Goal: Task Accomplishment & Management: Manage account settings

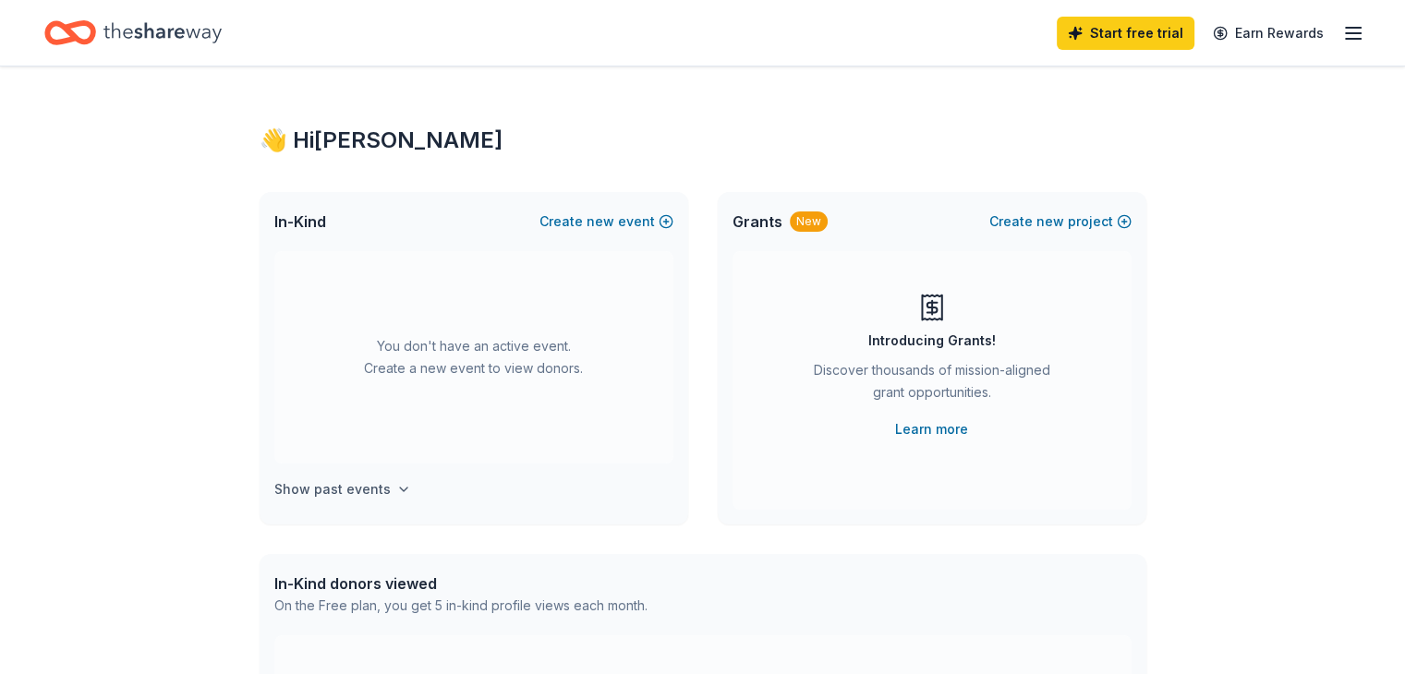
click at [397, 495] on icon "button" at bounding box center [403, 489] width 15 height 15
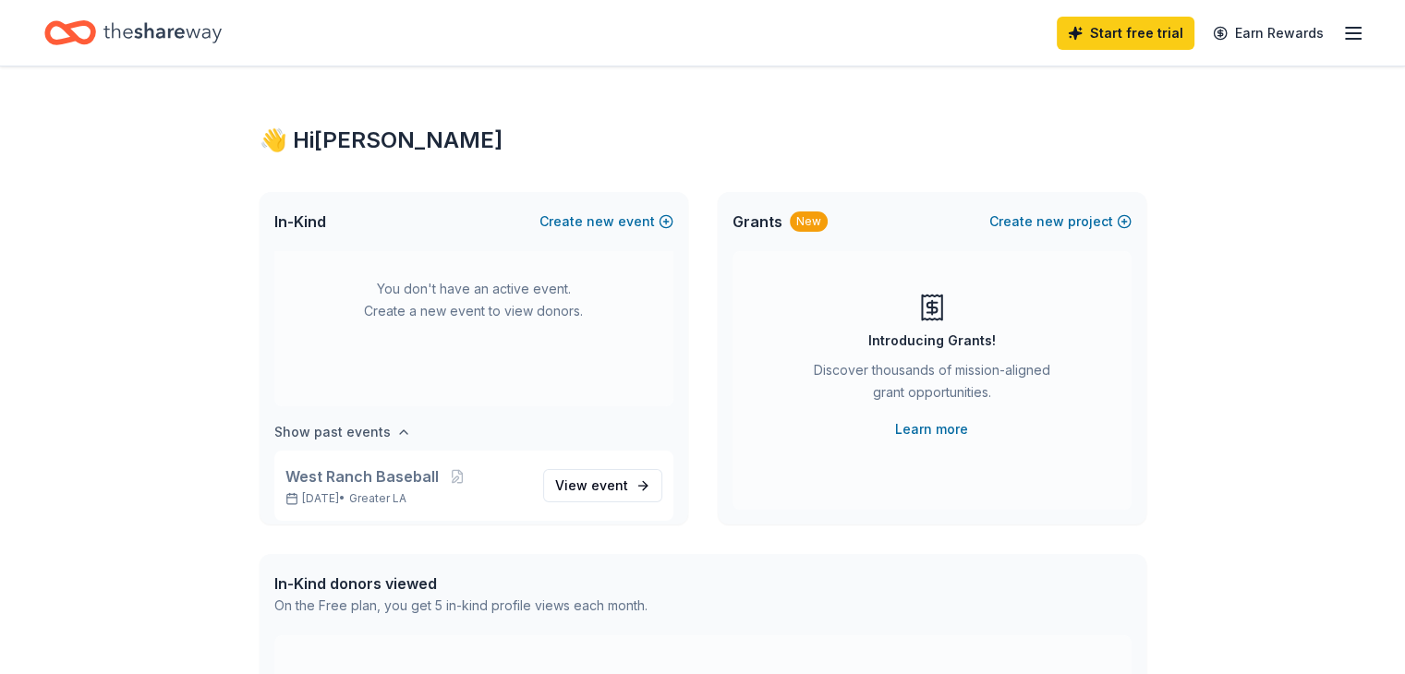
scroll to position [67, 0]
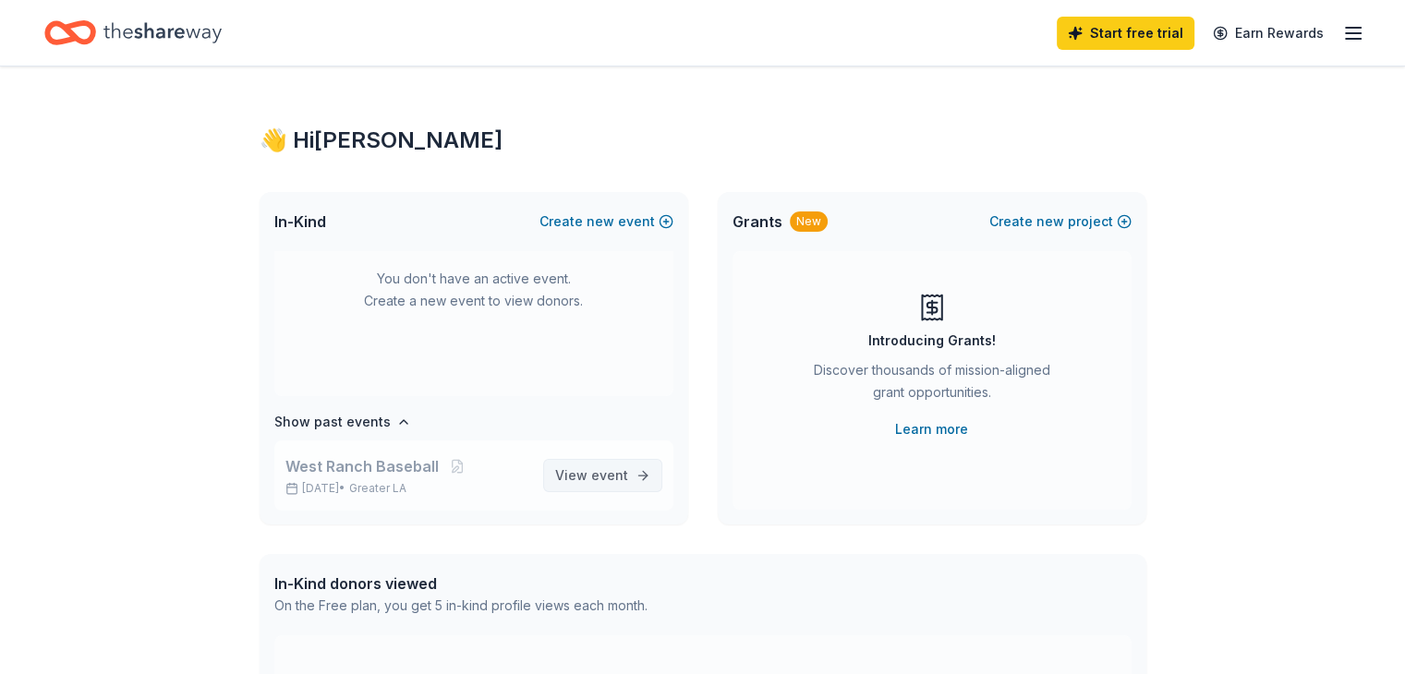
click at [569, 485] on span "View event" at bounding box center [591, 476] width 73 height 22
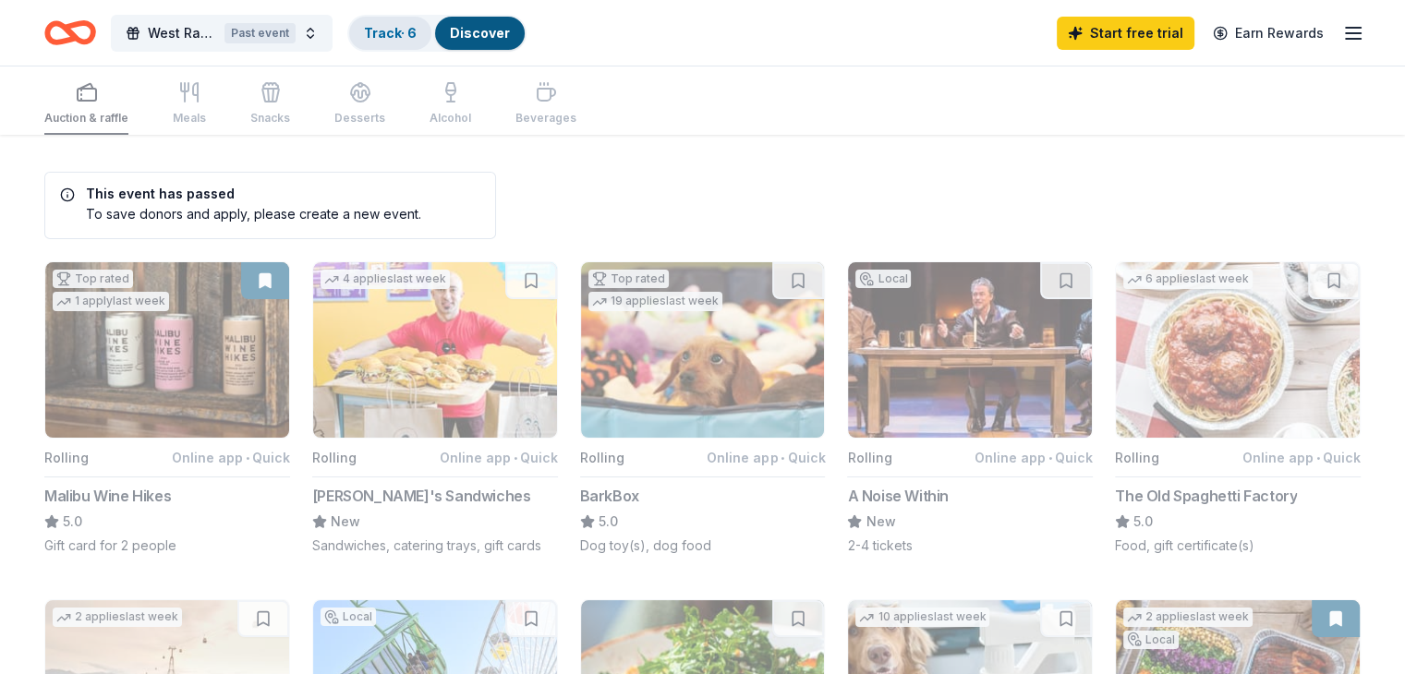
click at [405, 30] on link "Track · 6" at bounding box center [390, 33] width 53 height 16
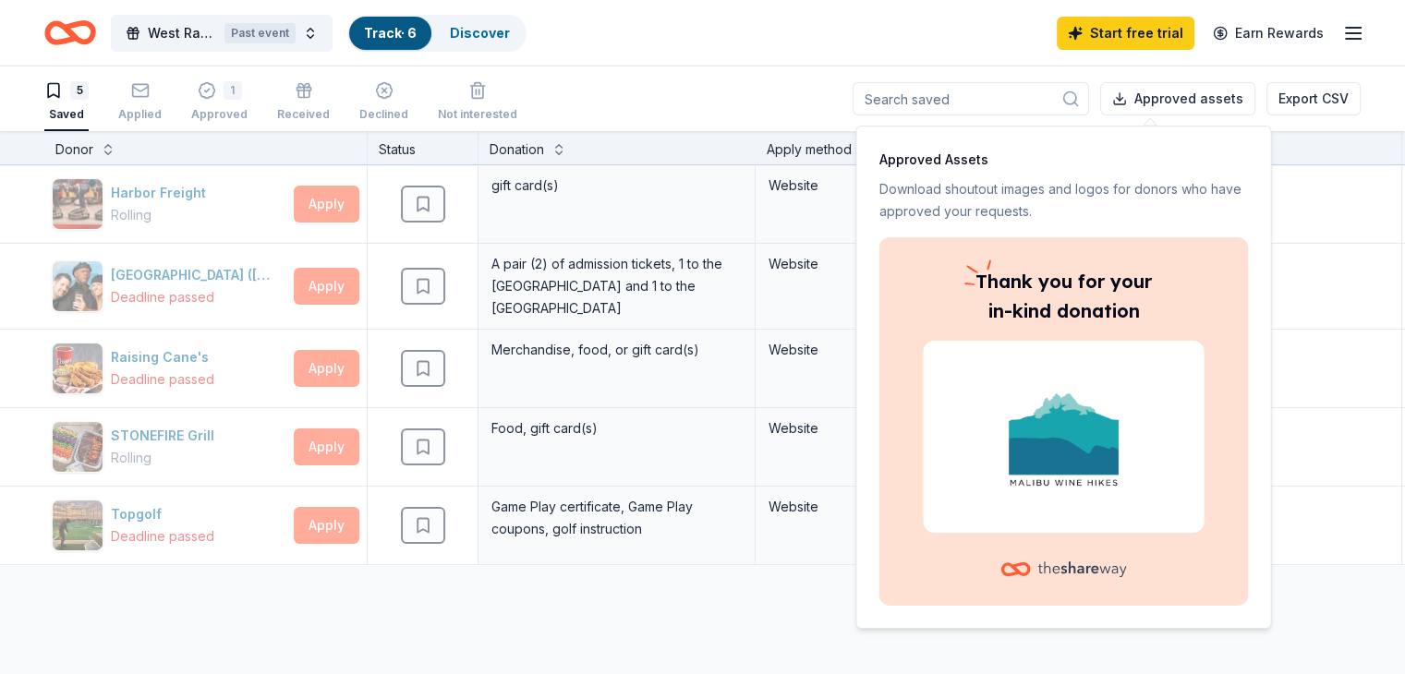
click at [635, 596] on div "Harbor Freight Rolling Apply Saved gift card(s) Website [GEOGRAPHIC_DATA] ([GEO…" at bounding box center [723, 511] width 1446 height 692
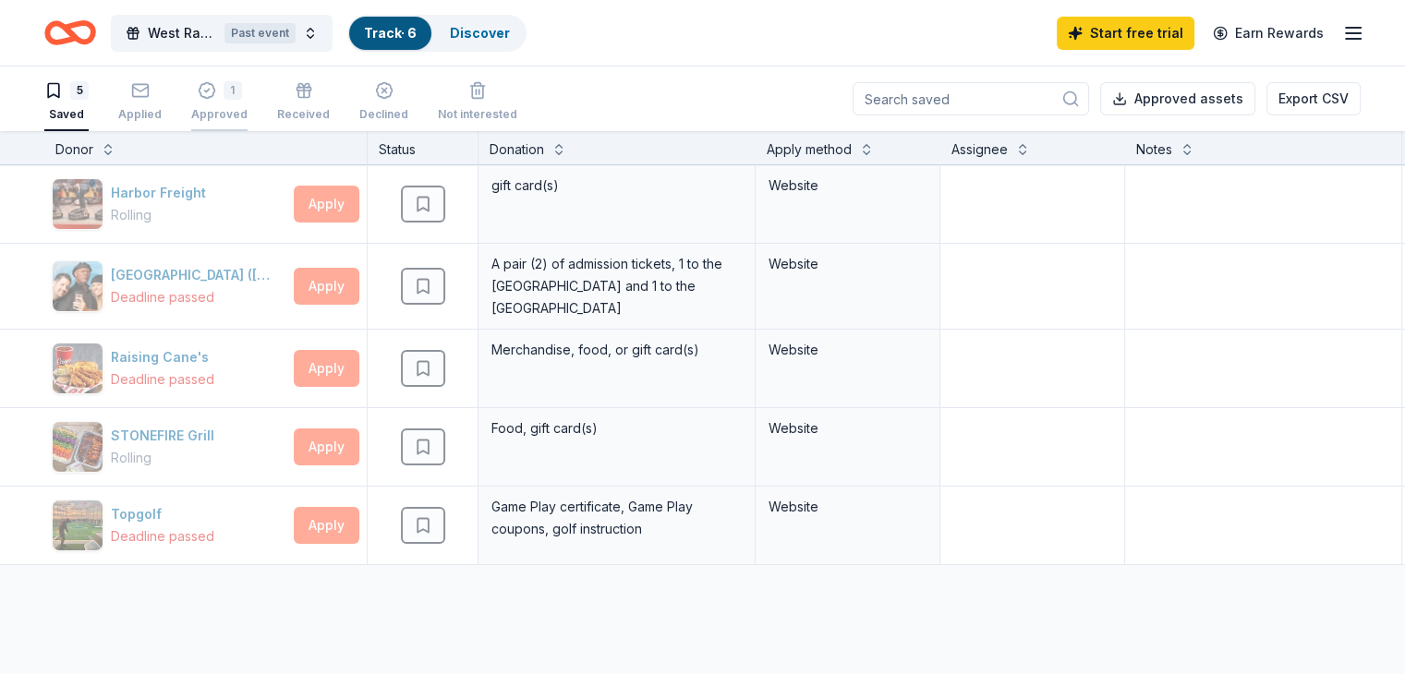
click at [242, 94] on div "1" at bounding box center [232, 90] width 18 height 18
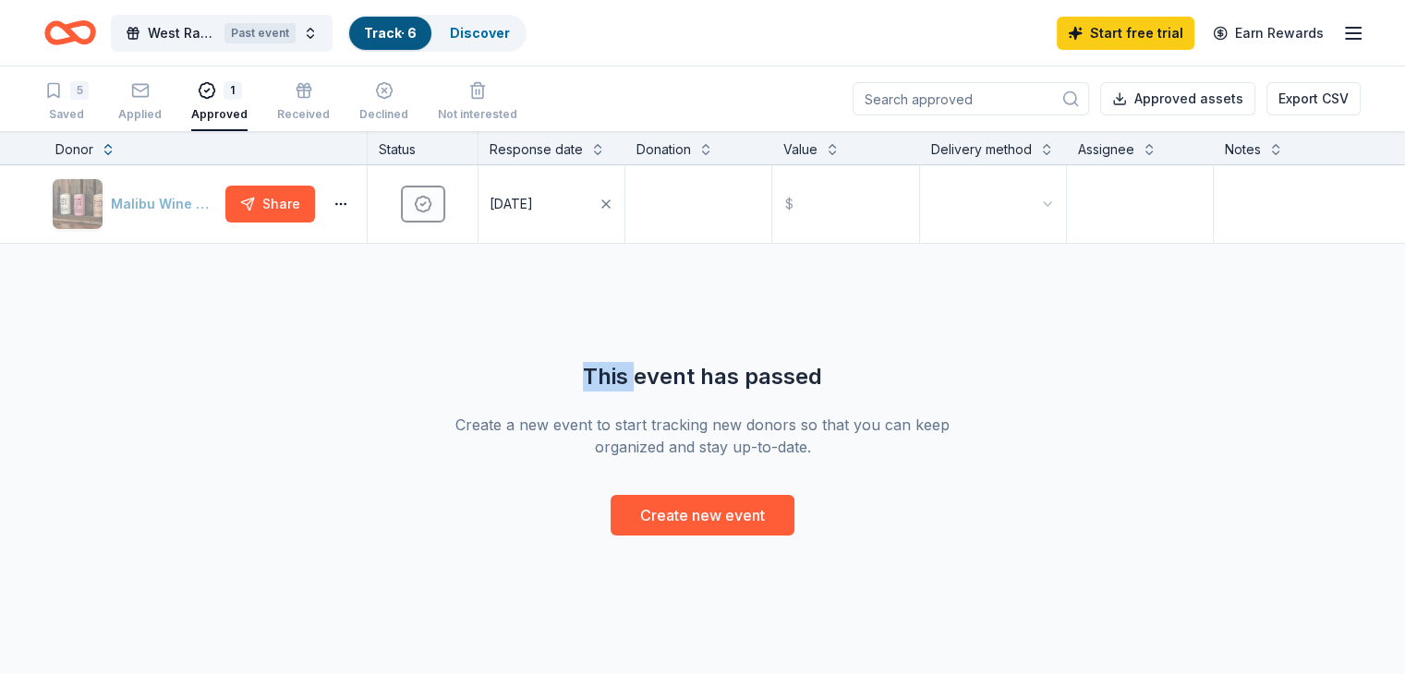
click at [192, 104] on div "5 Saved Applied 1 Approved Received Declined Not interested" at bounding box center [280, 102] width 473 height 57
click at [150, 97] on icon "button" at bounding box center [140, 90] width 18 height 18
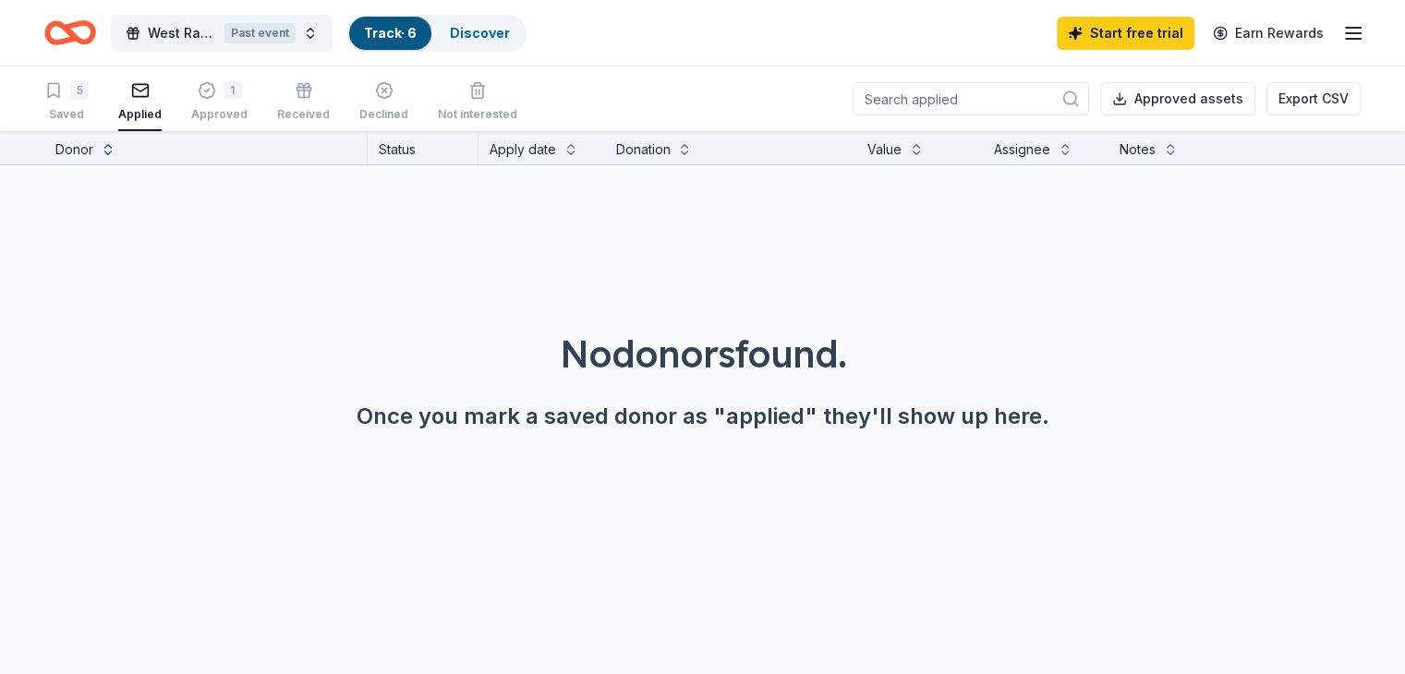
click at [150, 81] on icon "button" at bounding box center [140, 90] width 18 height 18
